Goal: Information Seeking & Learning: Check status

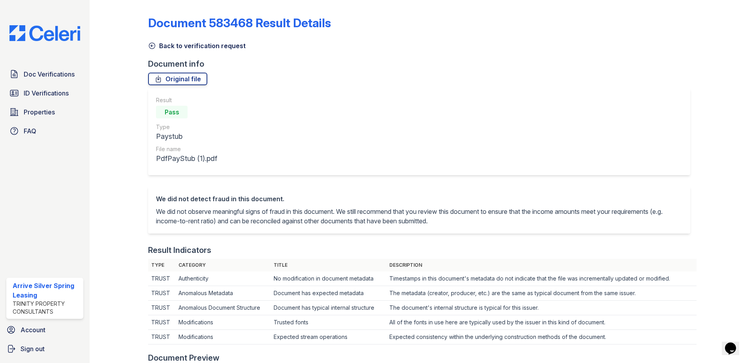
scroll to position [394, 0]
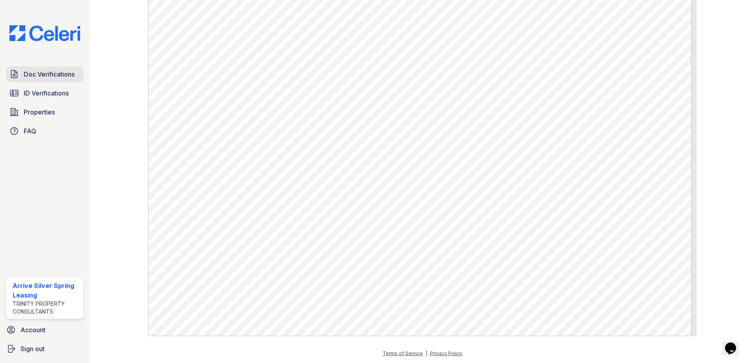
click at [54, 70] on span "Doc Verifications" at bounding box center [49, 73] width 51 height 9
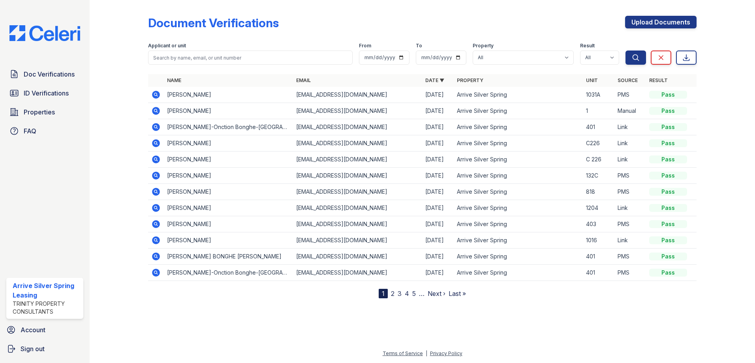
click at [156, 126] on icon at bounding box center [155, 127] width 2 height 2
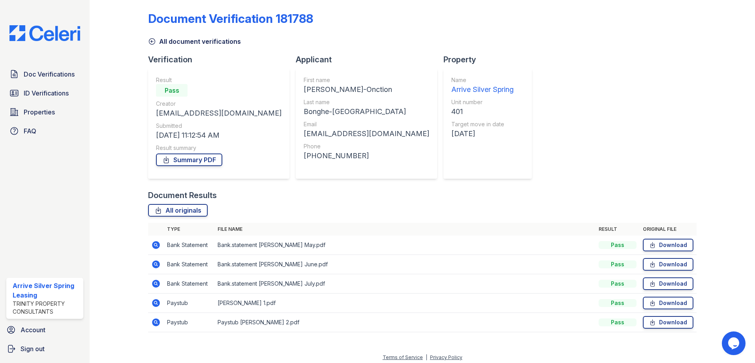
scroll to position [8, 0]
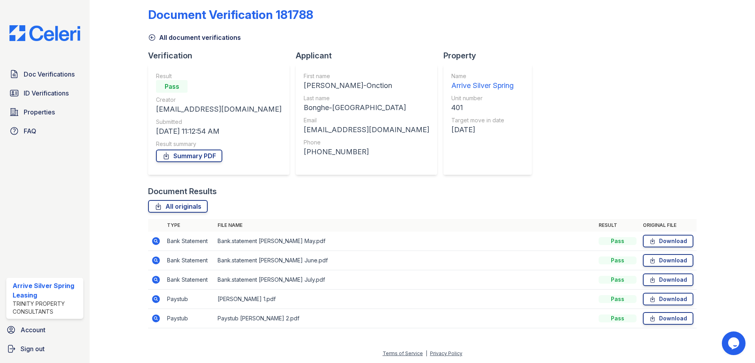
click at [157, 302] on icon at bounding box center [156, 299] width 8 height 8
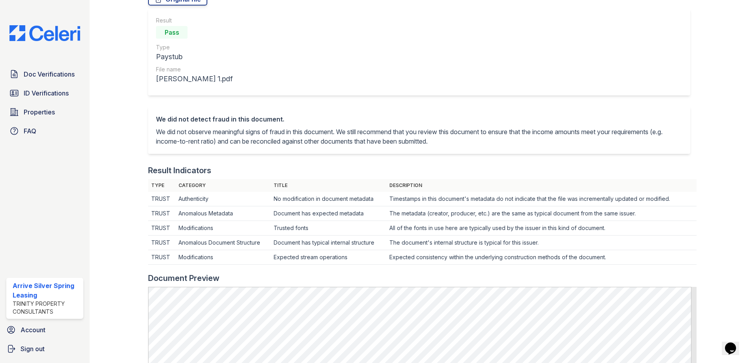
scroll to position [316, 0]
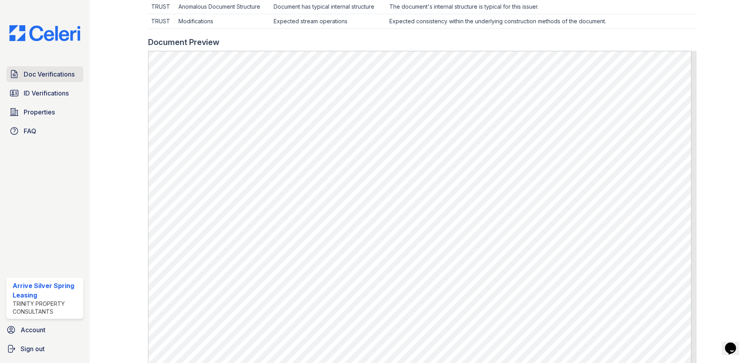
click at [27, 74] on span "Doc Verifications" at bounding box center [49, 73] width 51 height 9
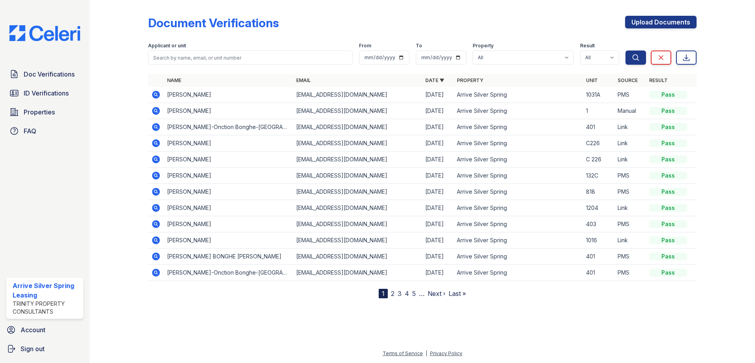
click at [155, 257] on icon at bounding box center [155, 256] width 9 height 9
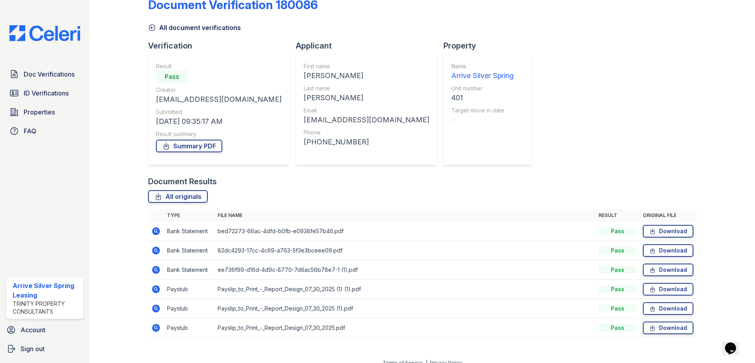
scroll to position [28, 0]
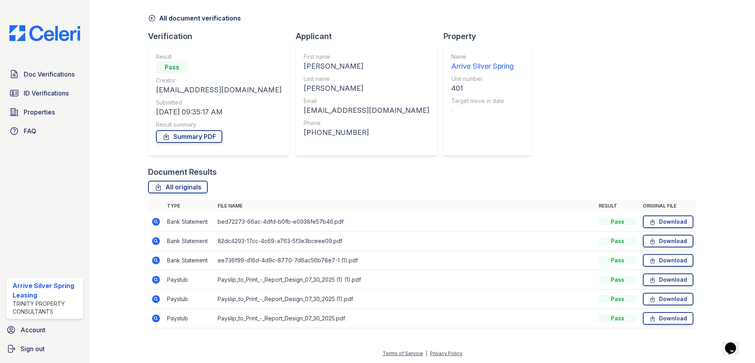
click at [156, 281] on icon at bounding box center [156, 280] width 8 height 8
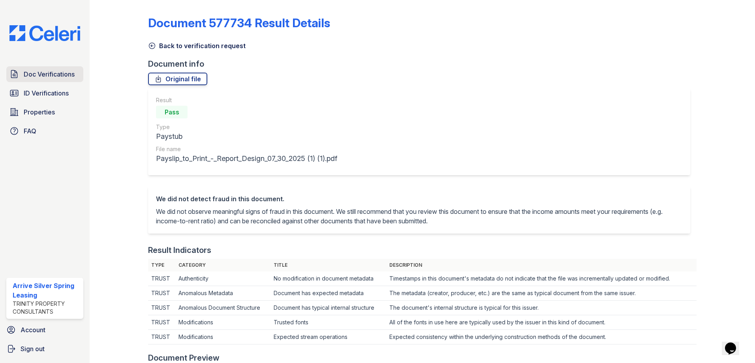
click at [45, 73] on span "Doc Verifications" at bounding box center [49, 73] width 51 height 9
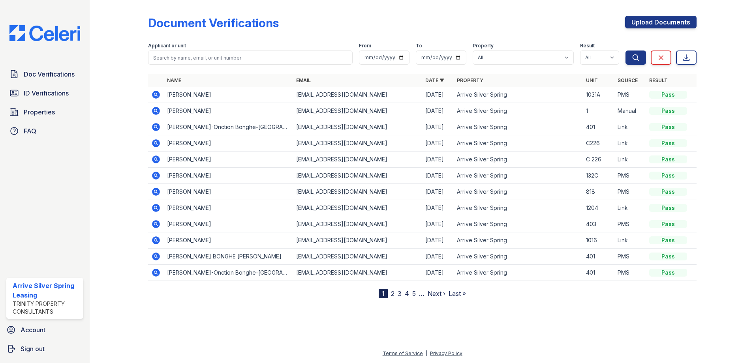
click at [156, 129] on icon at bounding box center [156, 127] width 8 height 8
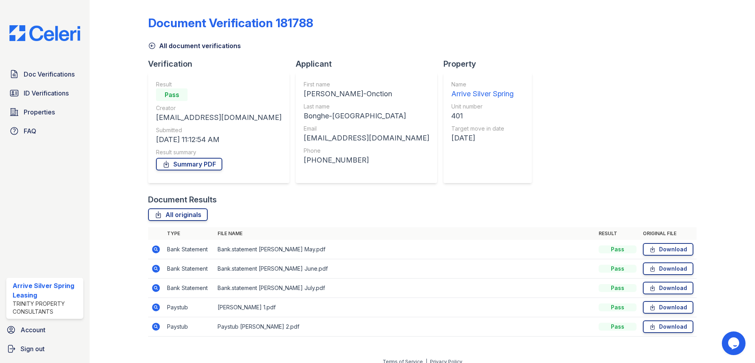
click at [152, 307] on icon at bounding box center [156, 308] width 8 height 8
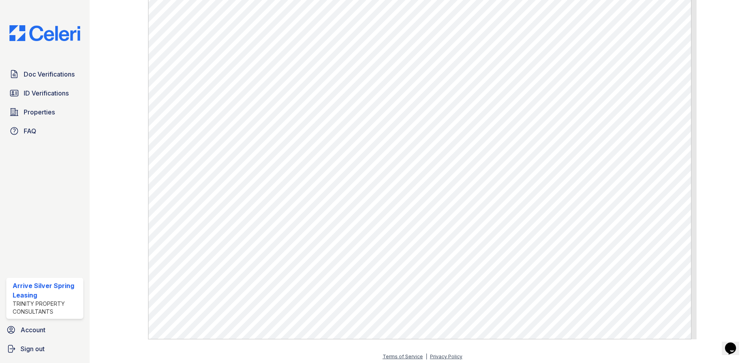
scroll to position [394, 0]
click at [74, 39] on img at bounding box center [44, 33] width 83 height 16
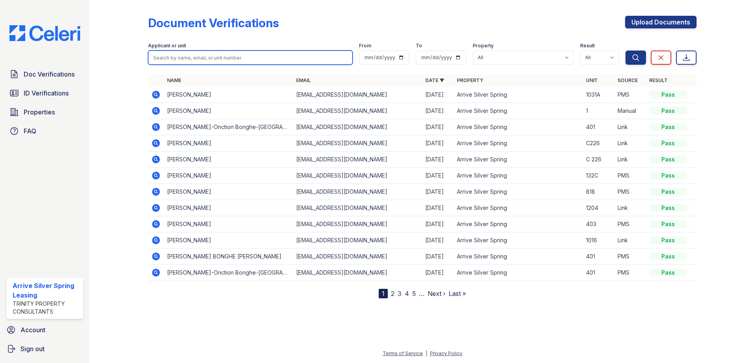
click at [192, 55] on input "search" at bounding box center [250, 58] width 204 height 14
type input "Davud"
click at [625, 51] on button "Search" at bounding box center [635, 58] width 21 height 14
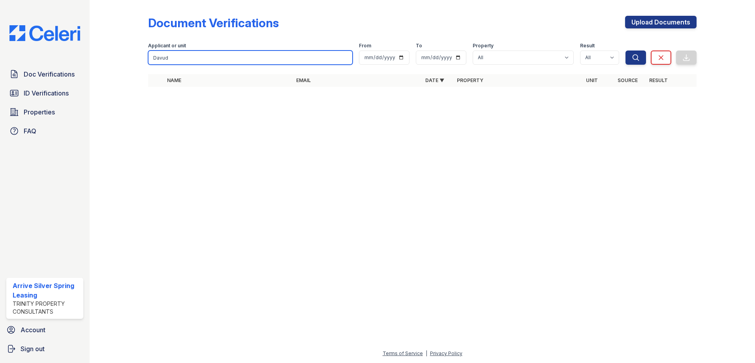
click at [192, 55] on input "Davud" at bounding box center [250, 58] width 204 height 14
type input "[PERSON_NAME]"
click at [625, 51] on button "Search" at bounding box center [635, 58] width 21 height 14
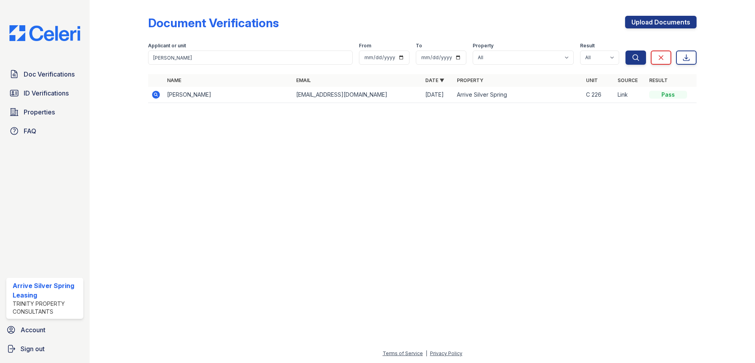
click at [156, 94] on icon at bounding box center [155, 94] width 2 height 2
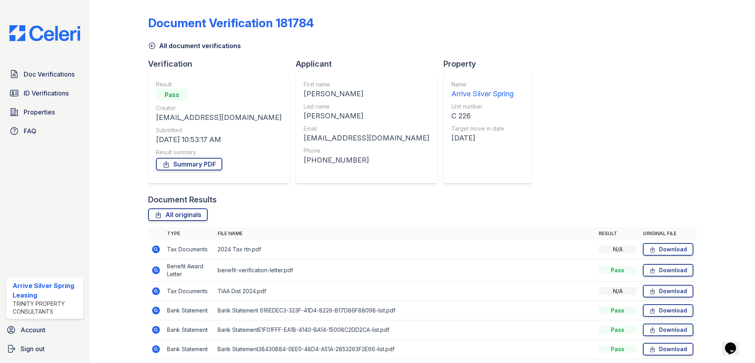
click at [54, 83] on div "Doc Verifications ID Verifications Properties FAQ" at bounding box center [44, 102] width 83 height 73
click at [53, 76] on span "Doc Verifications" at bounding box center [49, 73] width 51 height 9
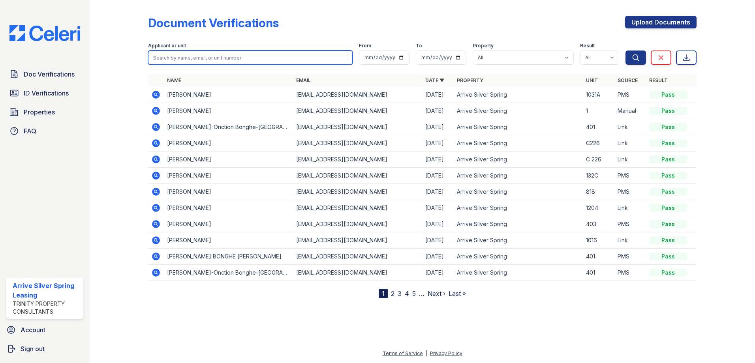
click at [278, 60] on input "search" at bounding box center [250, 58] width 204 height 14
type input "sassi"
click at [625, 51] on button "Search" at bounding box center [635, 58] width 21 height 14
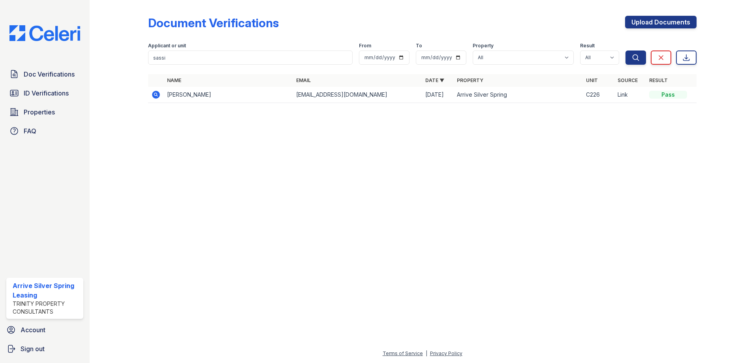
click at [212, 96] on td "[PERSON_NAME]" at bounding box center [228, 95] width 129 height 16
click at [156, 94] on icon at bounding box center [155, 94] width 9 height 9
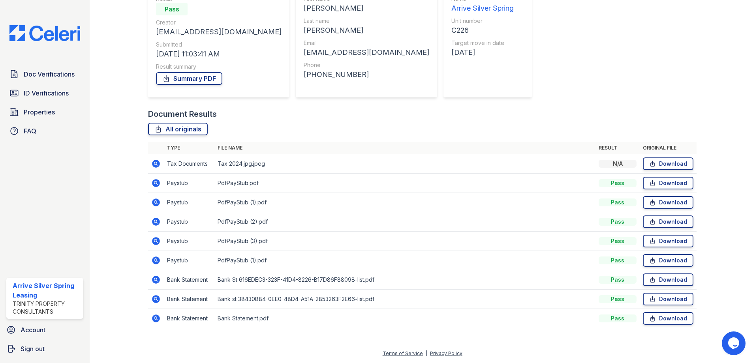
scroll to position [46, 0]
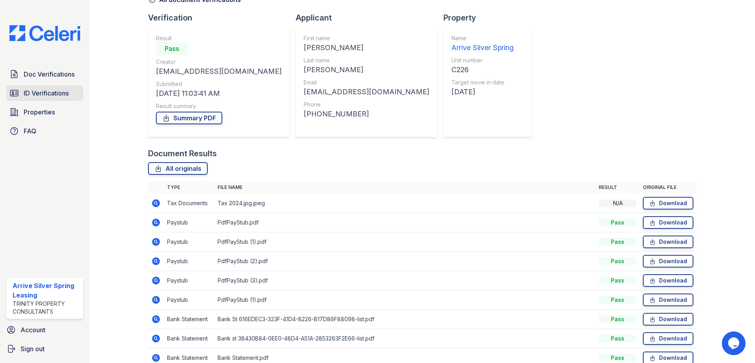
click at [27, 93] on span "ID Verifications" at bounding box center [46, 92] width 45 height 9
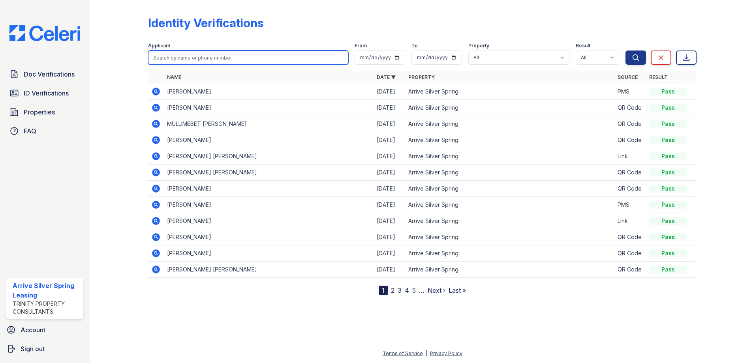
click at [203, 60] on input "search" at bounding box center [248, 58] width 200 height 14
type input "sassi"
click at [625, 51] on button "Search" at bounding box center [635, 58] width 21 height 14
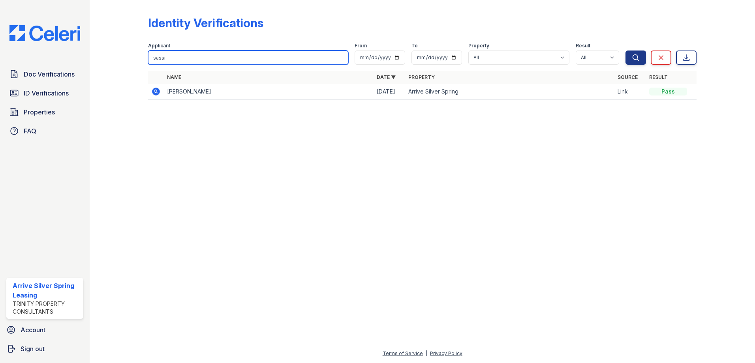
click at [183, 56] on input "sassi" at bounding box center [248, 58] width 200 height 14
type input "s"
type input "[PERSON_NAME]"
click at [625, 51] on button "Search" at bounding box center [635, 58] width 21 height 14
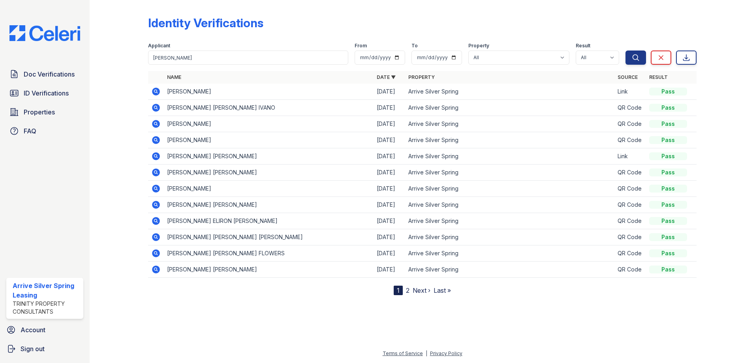
click at [156, 90] on icon at bounding box center [155, 91] width 9 height 9
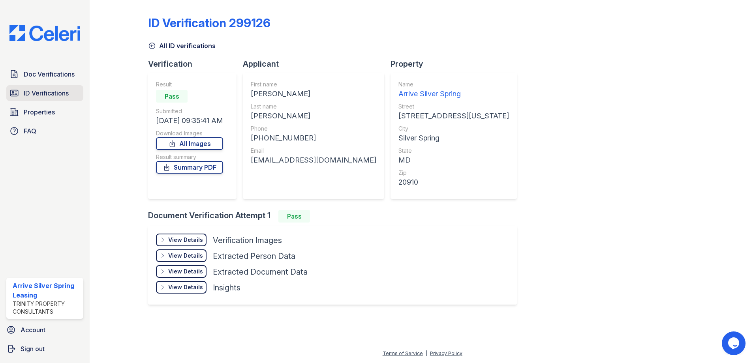
click at [46, 96] on span "ID Verifications" at bounding box center [46, 92] width 45 height 9
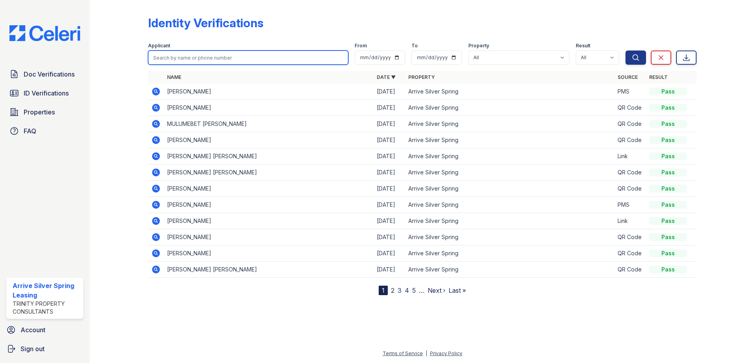
click at [188, 56] on input "search" at bounding box center [248, 58] width 200 height 14
type input "sass"
